Goal: Task Accomplishment & Management: Use online tool/utility

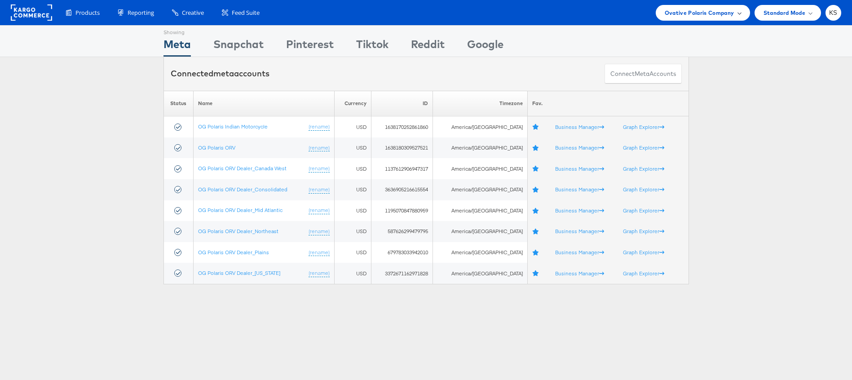
click at [704, 11] on span "Ovative Polaris Company" at bounding box center [700, 12] width 70 height 9
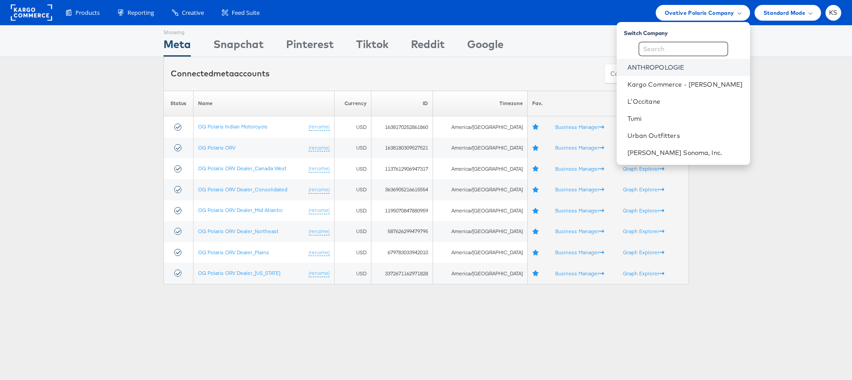
click at [664, 70] on link "ANTHROPOLOGIE" at bounding box center [685, 67] width 115 height 9
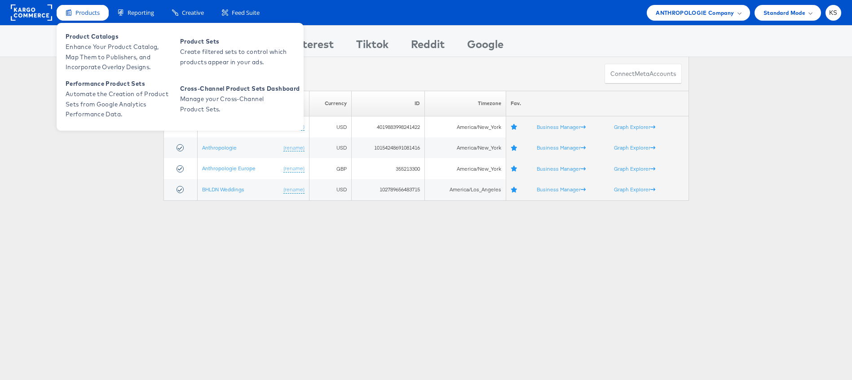
click at [82, 10] on span "Products" at bounding box center [87, 13] width 24 height 9
click at [106, 58] on span "Enhance Your Product Catalog, Map Them to Publishers, and Incorporate Overlay D…" at bounding box center [120, 57] width 108 height 31
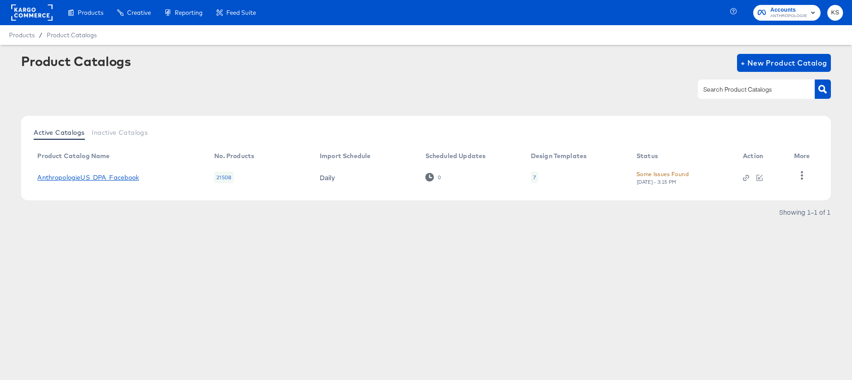
click at [106, 176] on link "AnthropologieUS_DPA_Facebook" at bounding box center [88, 177] width 102 height 7
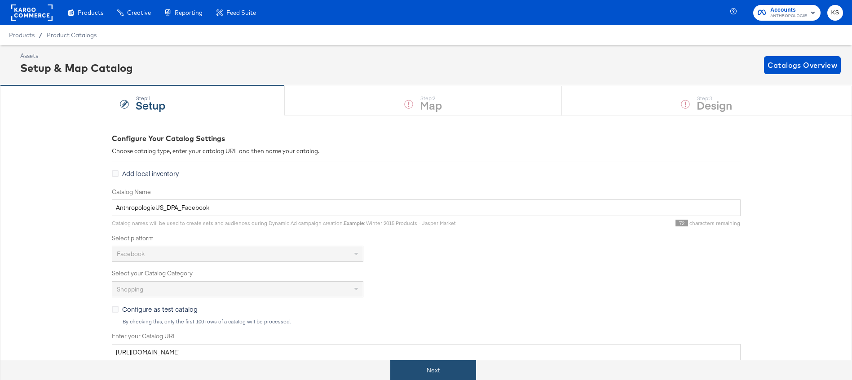
click at [437, 366] on button "Next" at bounding box center [433, 370] width 86 height 20
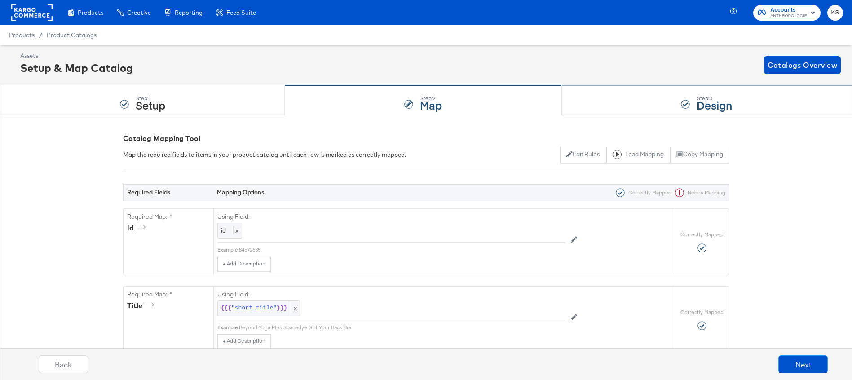
click at [619, 102] on div "Step: 3 Design" at bounding box center [707, 101] width 290 height 30
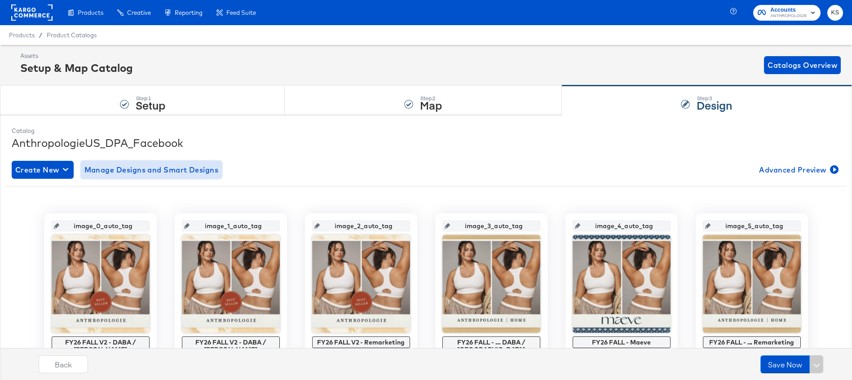
click at [190, 167] on span "Manage Designs and Smart Designs" at bounding box center [151, 170] width 134 height 13
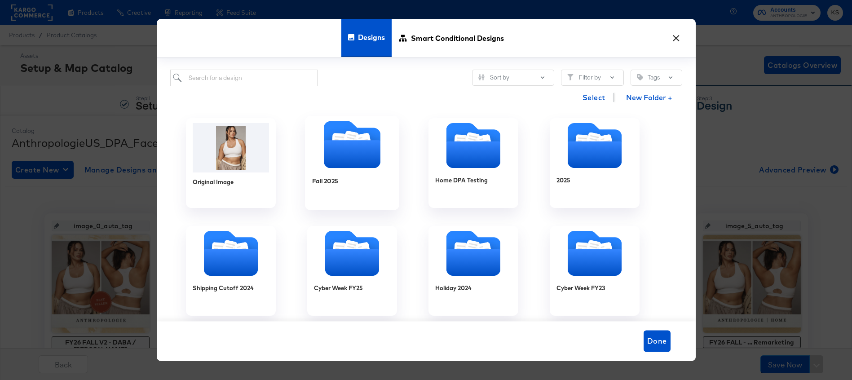
click at [340, 148] on icon "Folder" at bounding box center [351, 154] width 57 height 28
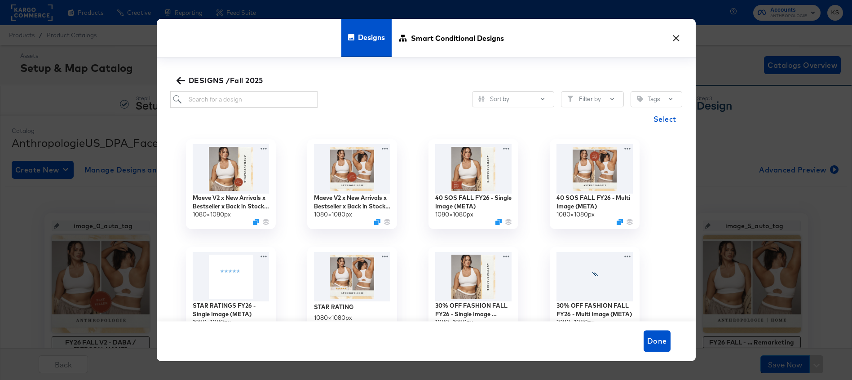
scroll to position [54, 0]
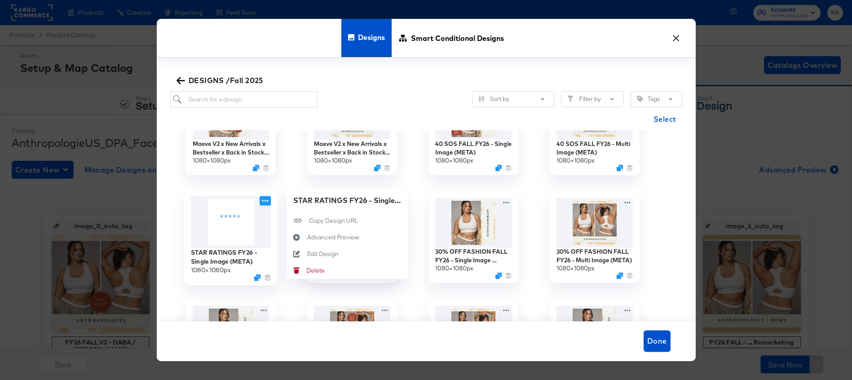
click at [265, 199] on icon at bounding box center [265, 200] width 11 height 9
click at [307, 254] on div "Edit Design Edit Design" at bounding box center [307, 254] width 0 height 0
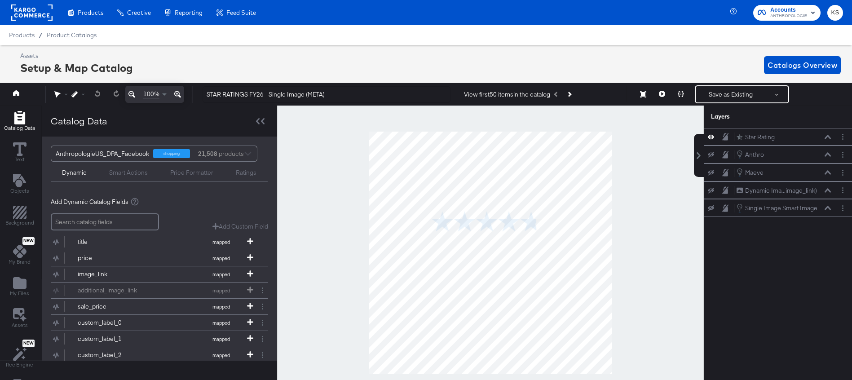
scroll to position [0, 2]
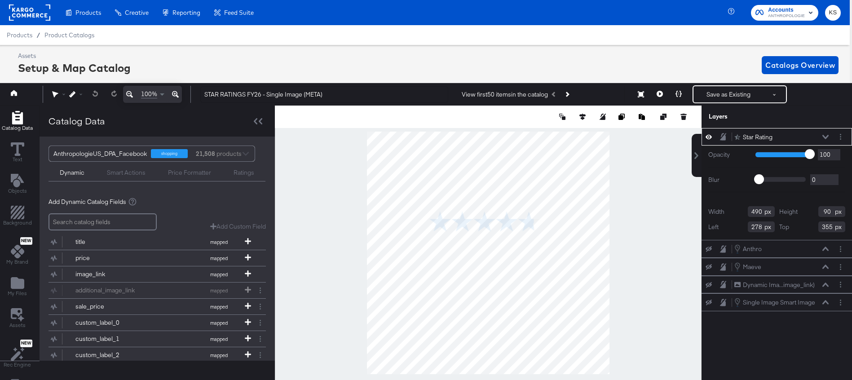
type input "280"
click at [114, 176] on div "Smart Actions" at bounding box center [126, 172] width 39 height 9
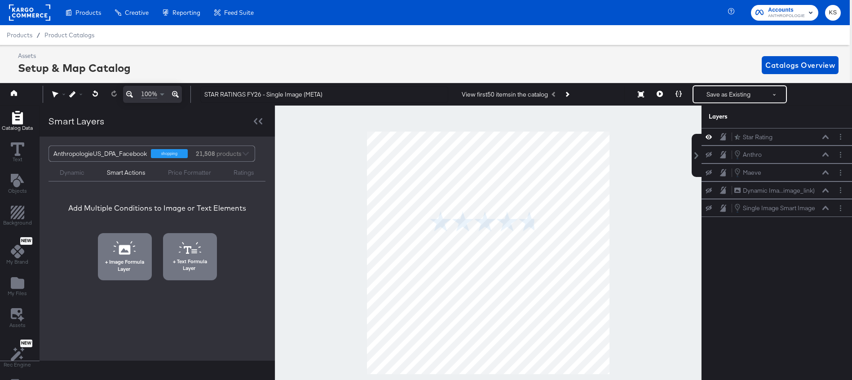
click at [240, 173] on div "Ratings" at bounding box center [244, 172] width 21 height 9
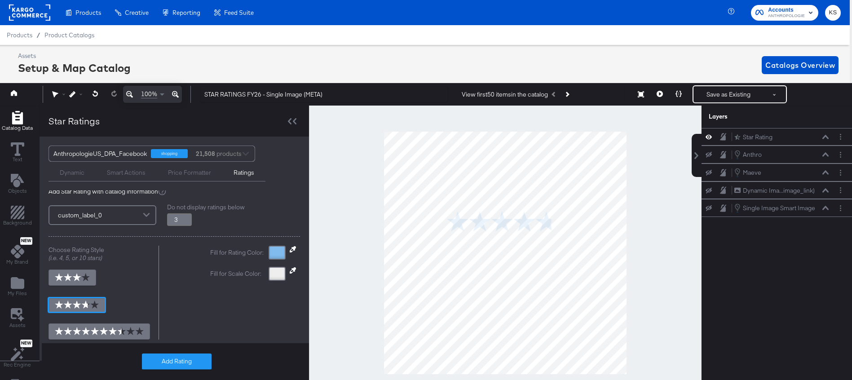
scroll to position [14, 0]
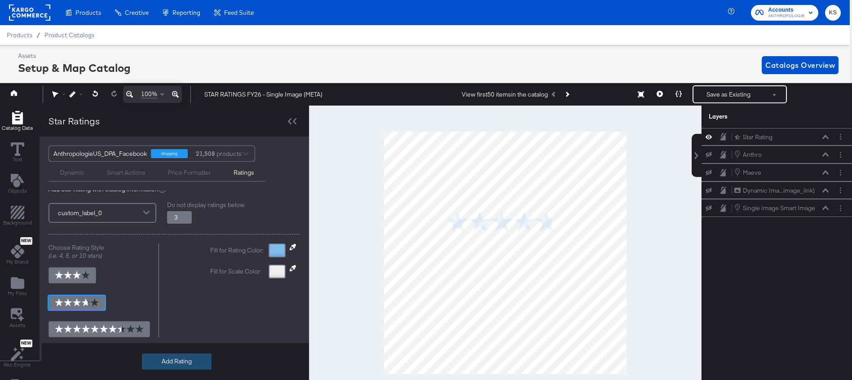
click at [168, 358] on button "Add Rating" at bounding box center [177, 362] width 70 height 16
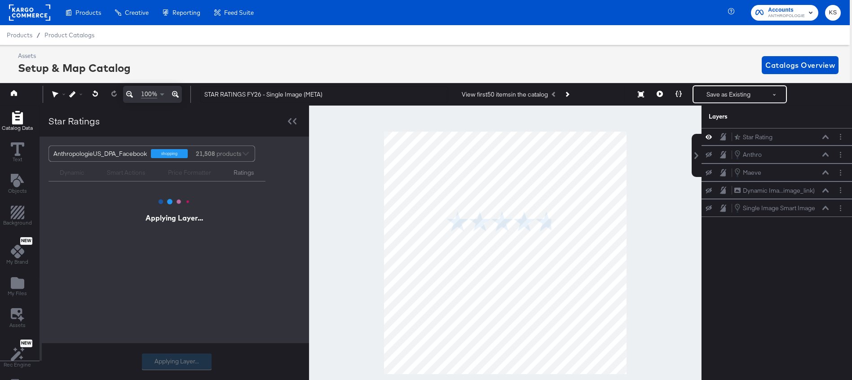
scroll to position [0, 0]
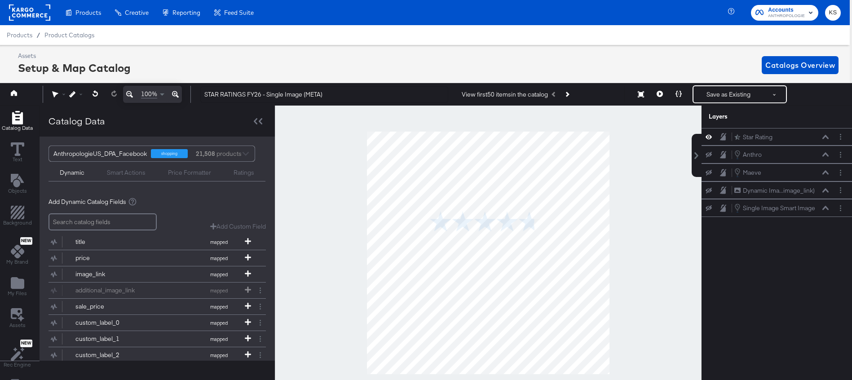
drag, startPoint x: 95, startPoint y: 38, endPoint x: 498, endPoint y: 39, distance: 403.0
click at [0, 0] on div "Product Catalogs" at bounding box center [0, 0] width 0 height 0
